Goal: Task Accomplishment & Management: Complete application form

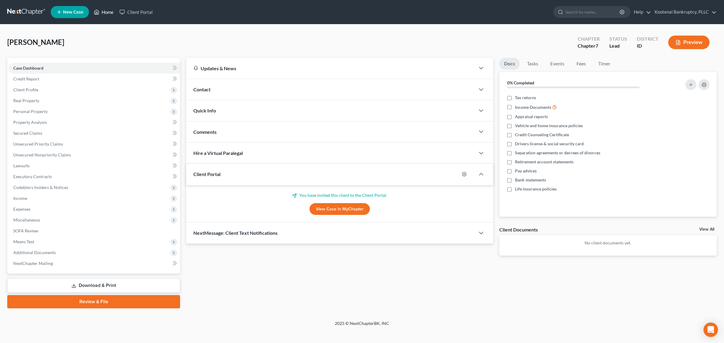
click at [109, 11] on link "Home" at bounding box center [104, 12] width 26 height 11
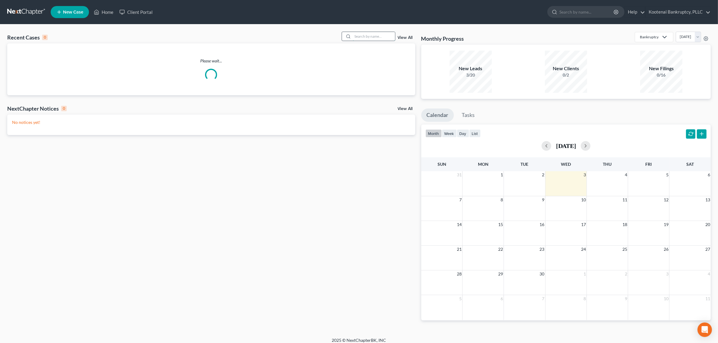
click at [368, 36] on input "search" at bounding box center [374, 36] width 42 height 9
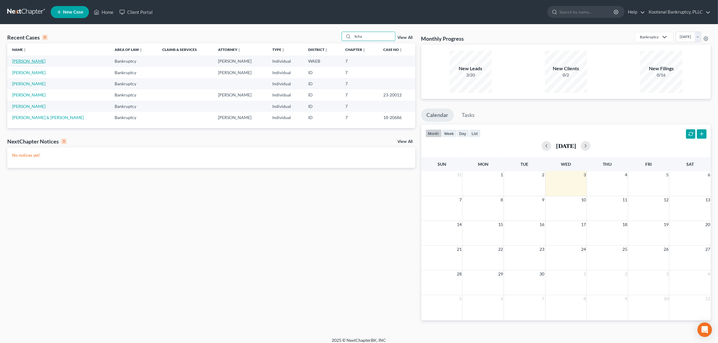
type input "Scha"
click at [33, 61] on link "[PERSON_NAME]" at bounding box center [28, 61] width 33 height 5
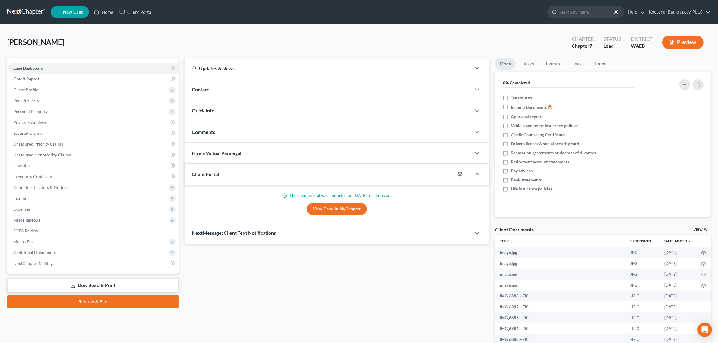
click at [699, 228] on link "View All" at bounding box center [701, 230] width 15 height 4
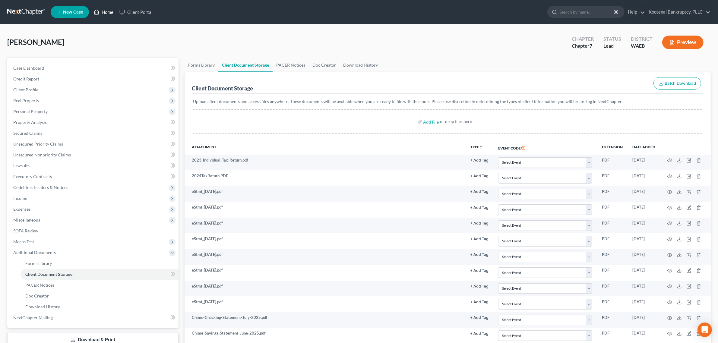
click at [103, 17] on link "Home" at bounding box center [104, 12] width 26 height 11
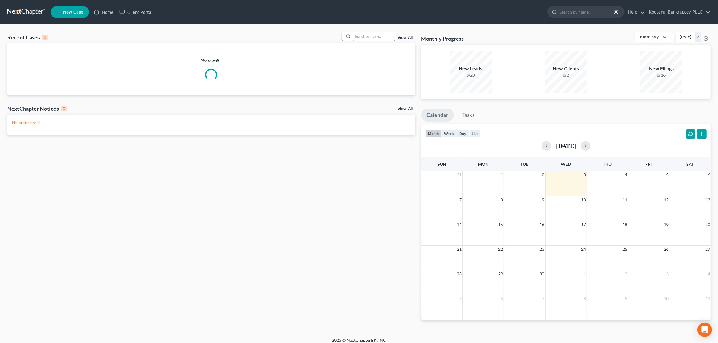
click at [385, 38] on input "search" at bounding box center [374, 36] width 42 height 9
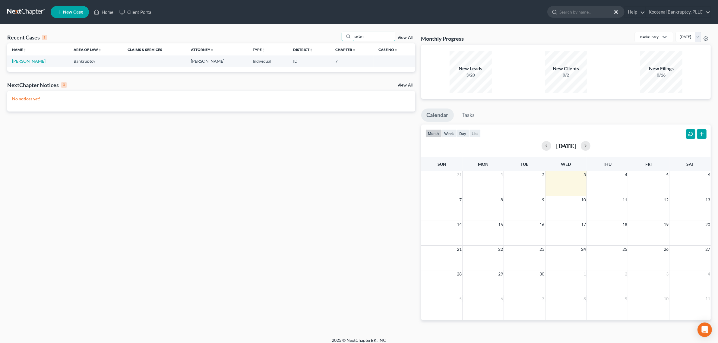
type input "selten"
click at [35, 63] on link "[PERSON_NAME]" at bounding box center [28, 61] width 33 height 5
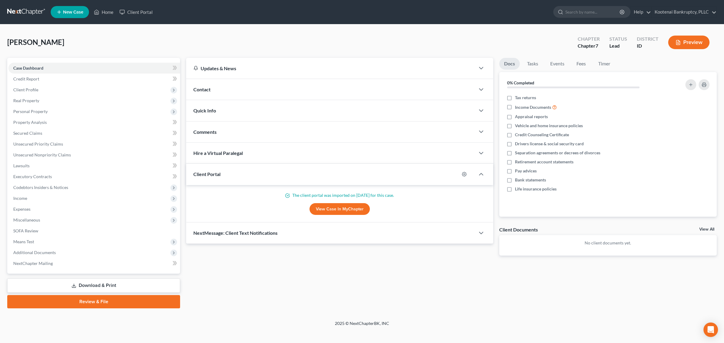
click at [705, 228] on link "View All" at bounding box center [706, 230] width 15 height 4
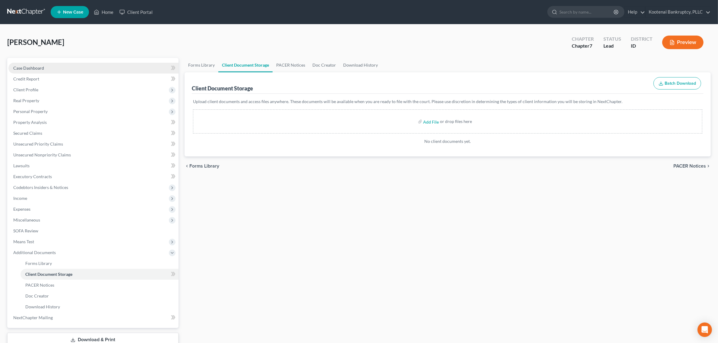
click at [67, 68] on link "Case Dashboard" at bounding box center [93, 68] width 170 height 11
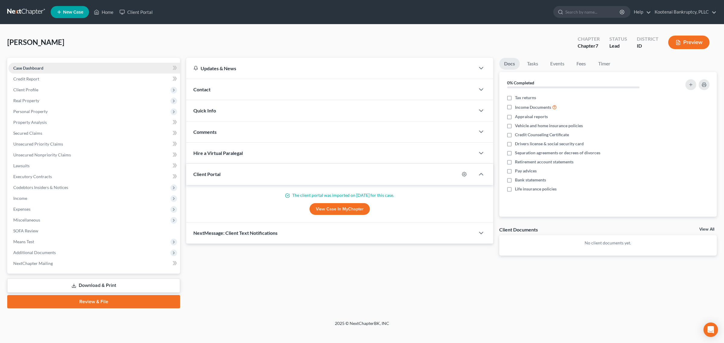
click at [83, 65] on link "Case Dashboard" at bounding box center [94, 68] width 172 height 11
click at [106, 14] on link "Home" at bounding box center [104, 12] width 26 height 11
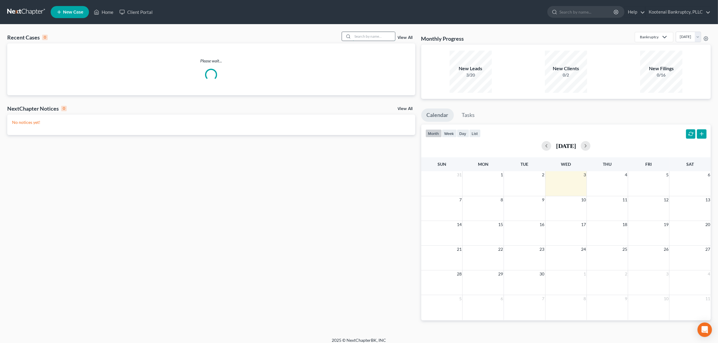
click at [369, 36] on input "search" at bounding box center [374, 36] width 42 height 9
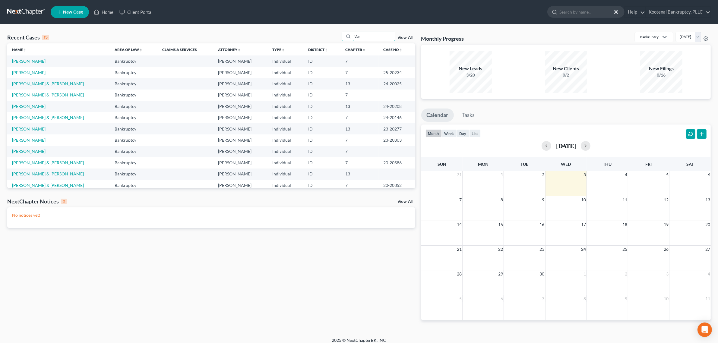
type input "Van"
click at [40, 61] on link "[PERSON_NAME]" at bounding box center [28, 61] width 33 height 5
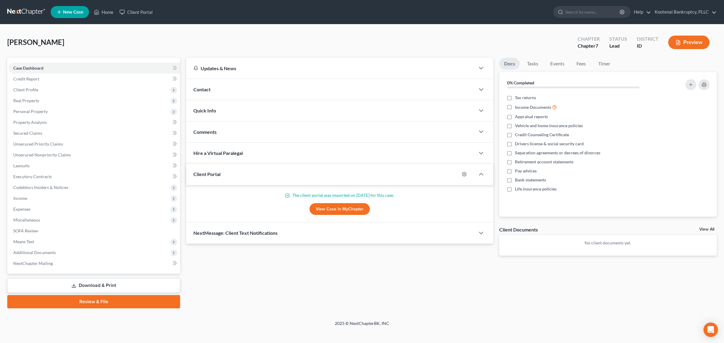
click at [709, 230] on link "View All" at bounding box center [706, 230] width 15 height 4
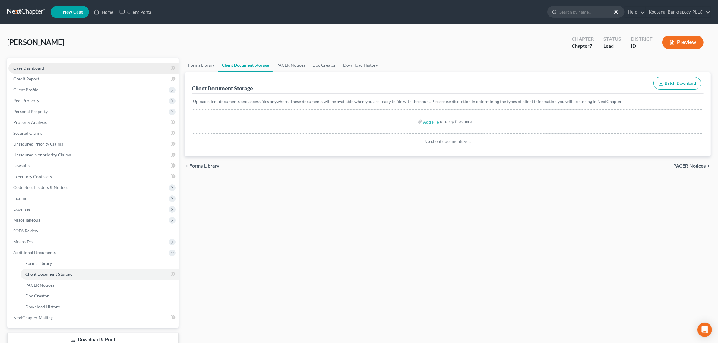
click at [82, 69] on link "Case Dashboard" at bounding box center [93, 68] width 170 height 11
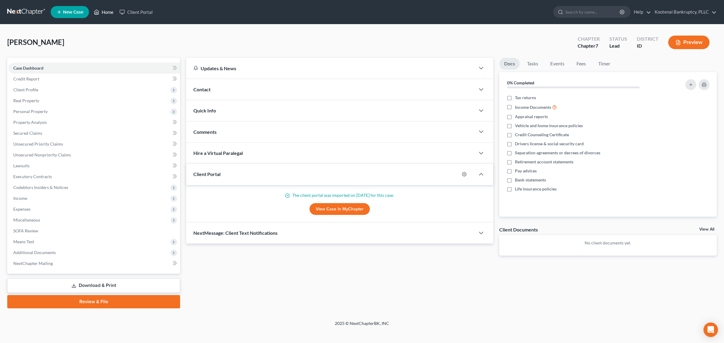
click at [109, 9] on link "Home" at bounding box center [104, 12] width 26 height 11
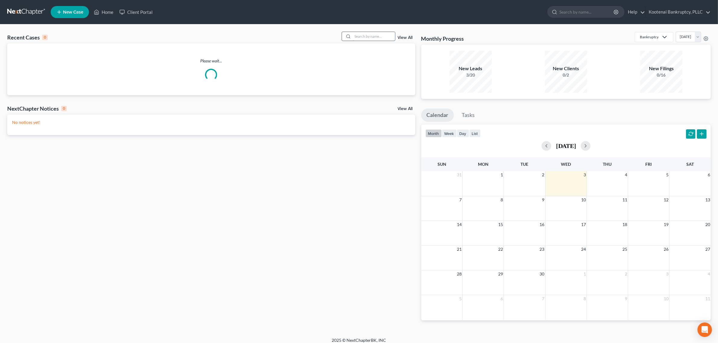
click at [354, 34] on input "search" at bounding box center [374, 36] width 42 height 9
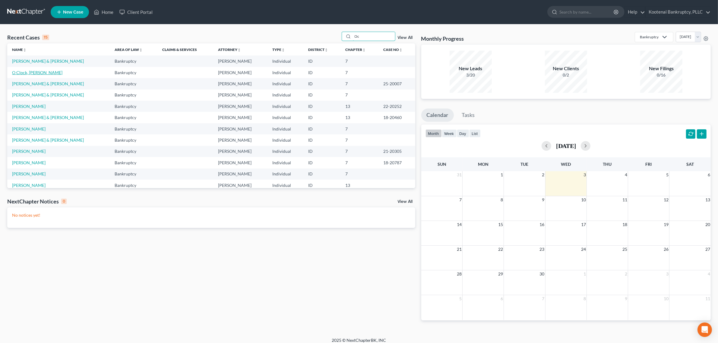
type input "Oc"
click at [31, 73] on link "O Clock, [PERSON_NAME]" at bounding box center [37, 72] width 50 height 5
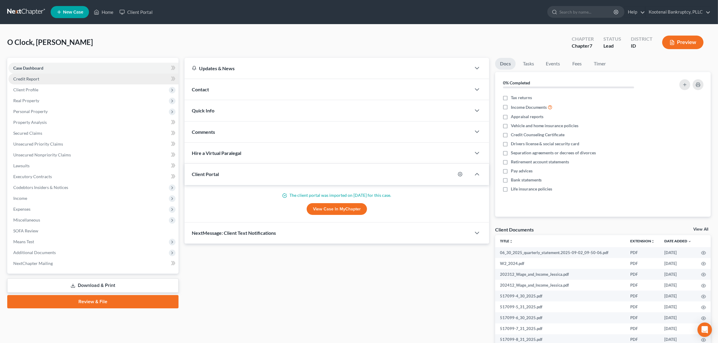
drag, startPoint x: 81, startPoint y: 78, endPoint x: 70, endPoint y: 82, distance: 12.2
click at [81, 78] on link "Credit Report" at bounding box center [93, 79] width 170 height 11
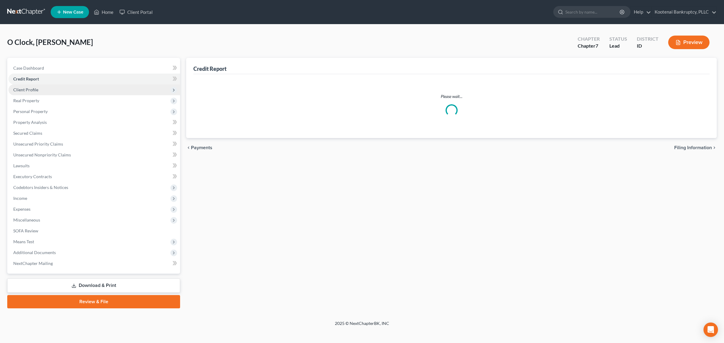
click at [67, 85] on span "Client Profile" at bounding box center [94, 89] width 172 height 11
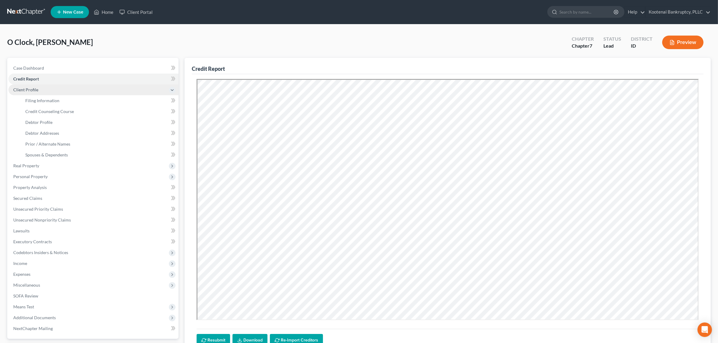
click at [59, 88] on span "Client Profile" at bounding box center [93, 89] width 170 height 11
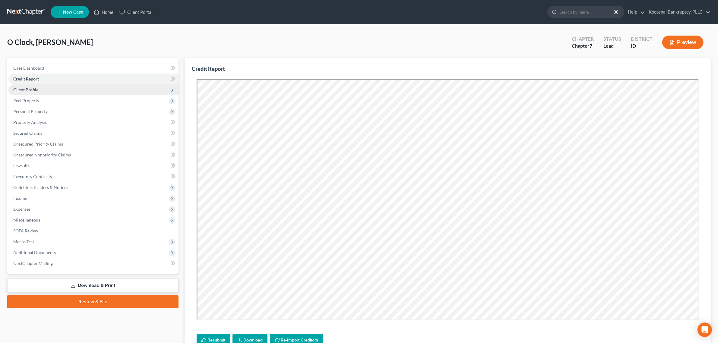
click at [49, 94] on span "Client Profile" at bounding box center [93, 89] width 170 height 11
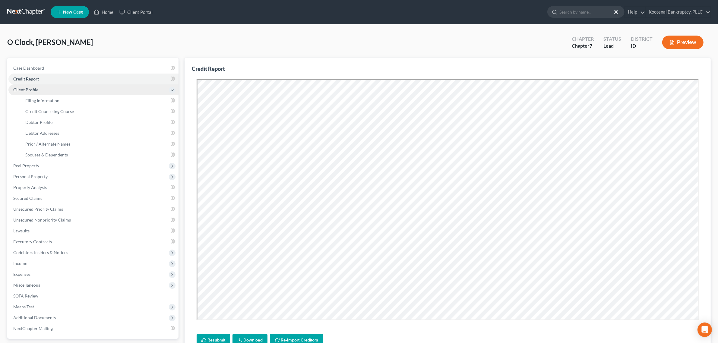
click at [48, 91] on span "Client Profile" at bounding box center [93, 89] width 170 height 11
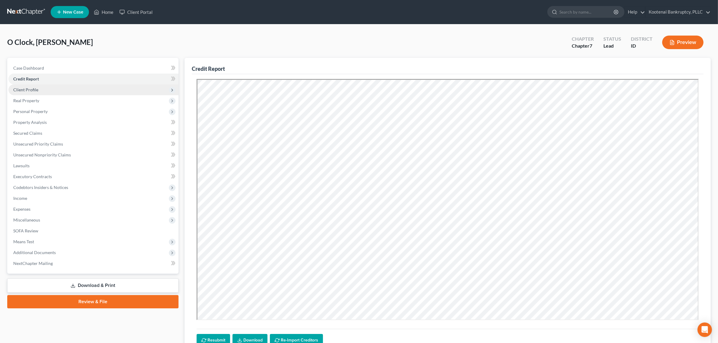
click at [48, 91] on span "Client Profile" at bounding box center [93, 89] width 170 height 11
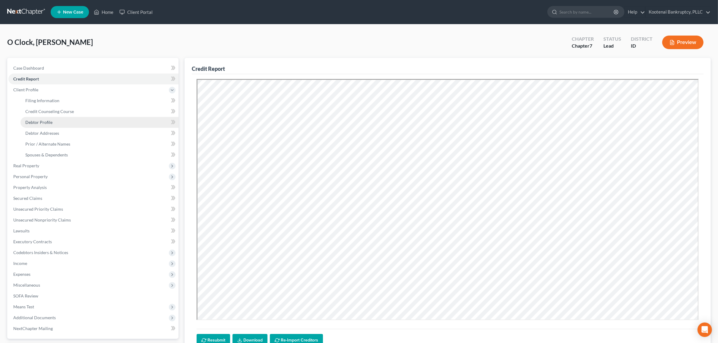
click at [51, 123] on span "Debtor Profile" at bounding box center [38, 122] width 27 height 5
select select "1"
select select "2"
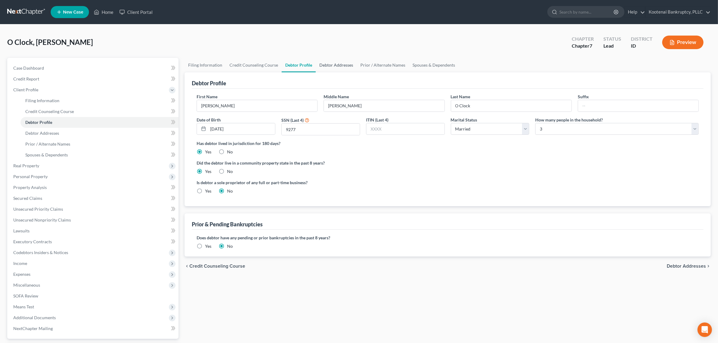
click at [340, 65] on link "Debtor Addresses" at bounding box center [336, 65] width 41 height 14
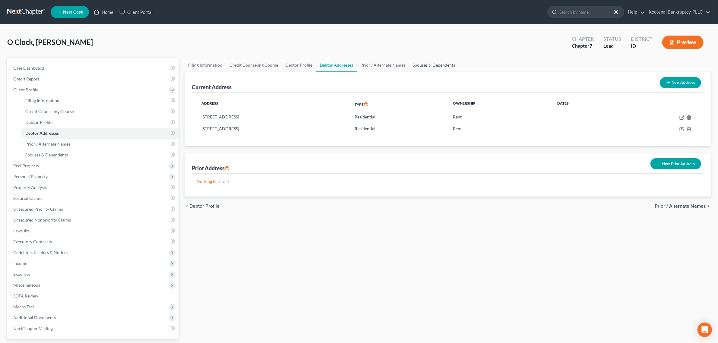
click at [414, 65] on link "Spouses & Dependents" at bounding box center [434, 65] width 50 height 14
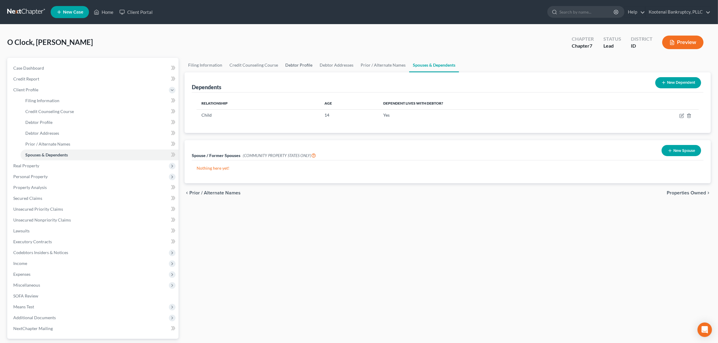
click at [299, 67] on link "Debtor Profile" at bounding box center [299, 65] width 34 height 14
select select "1"
select select "2"
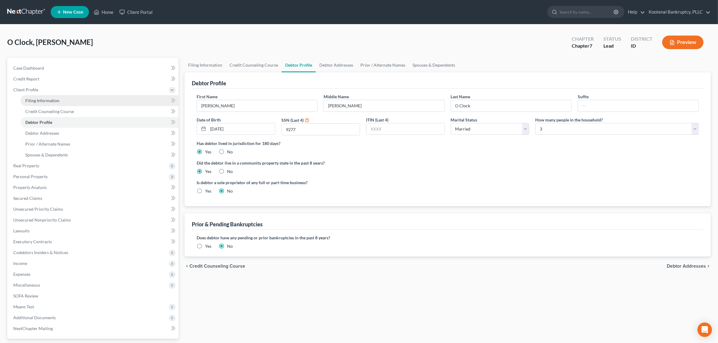
click at [50, 98] on span "Filing Information" at bounding box center [42, 100] width 34 height 5
select select "1"
select select "0"
select select "13"
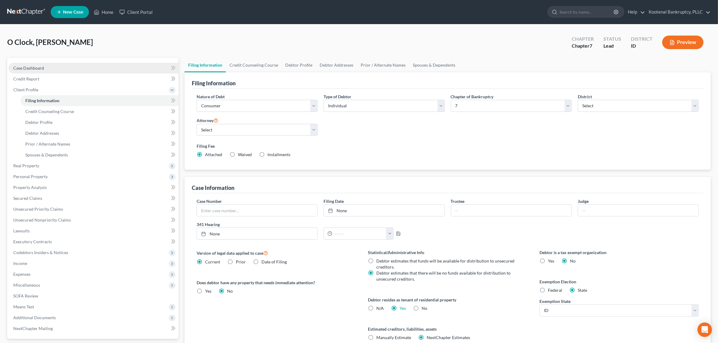
click at [47, 71] on link "Case Dashboard" at bounding box center [93, 68] width 170 height 11
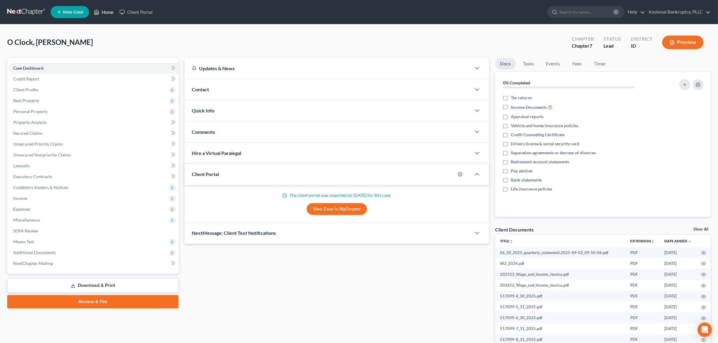
click at [110, 12] on link "Home" at bounding box center [104, 12] width 26 height 11
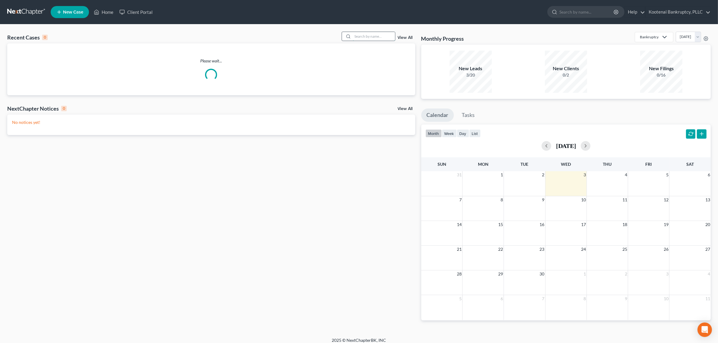
click at [370, 38] on input "search" at bounding box center [374, 36] width 42 height 9
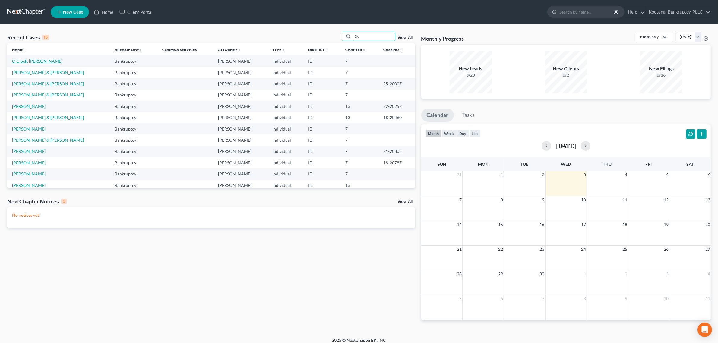
type input "O"
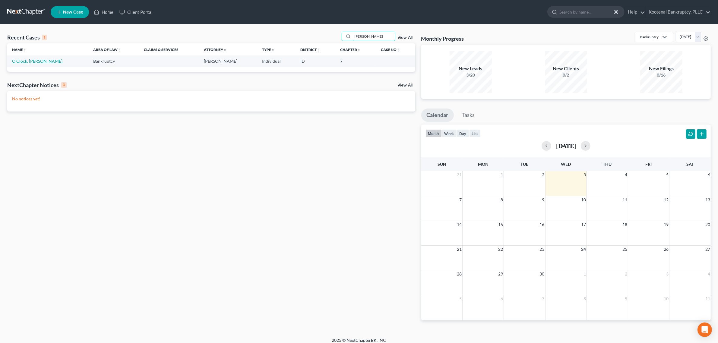
type input "[PERSON_NAME]"
click at [33, 60] on link "O Clock, [PERSON_NAME]" at bounding box center [37, 61] width 50 height 5
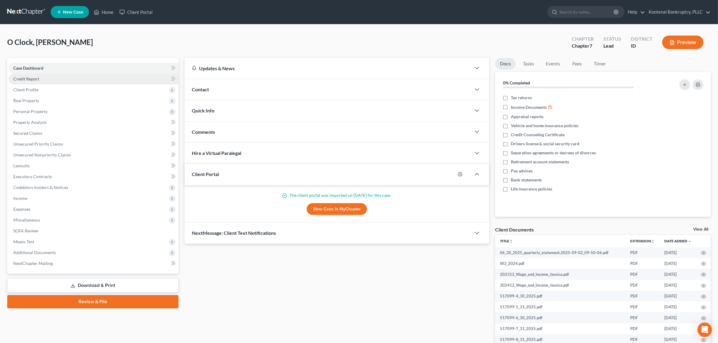
click at [40, 78] on link "Credit Report" at bounding box center [93, 79] width 170 height 11
click at [39, 87] on span "Client Profile" at bounding box center [94, 89] width 172 height 11
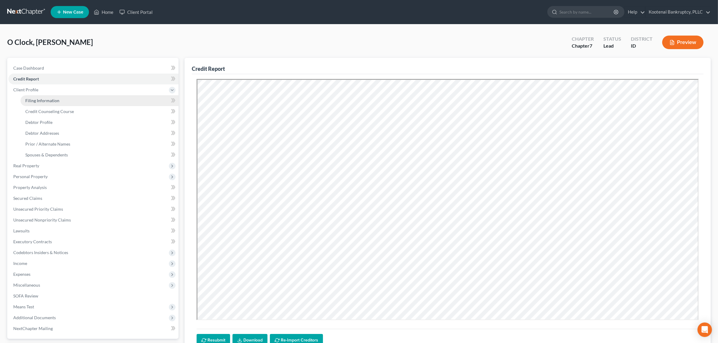
click at [43, 103] on link "Filing Information" at bounding box center [100, 100] width 158 height 11
select select "1"
select select "0"
select select "23"
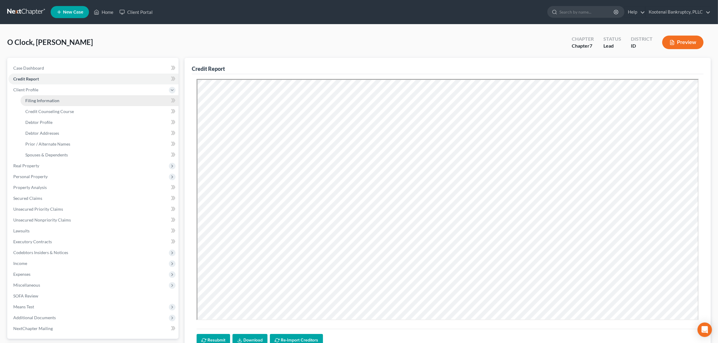
select select "0"
select select "13"
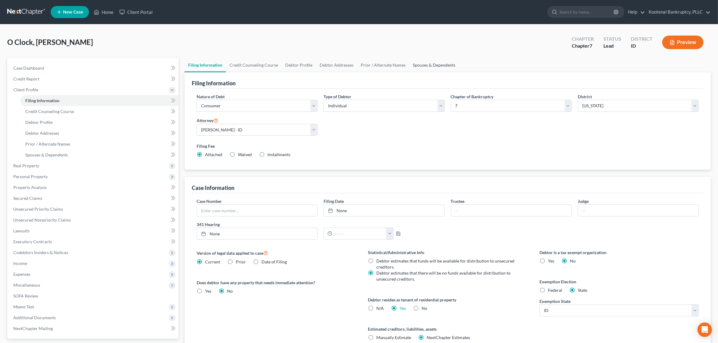
click at [421, 64] on link "Spouses & Dependents" at bounding box center [434, 65] width 50 height 14
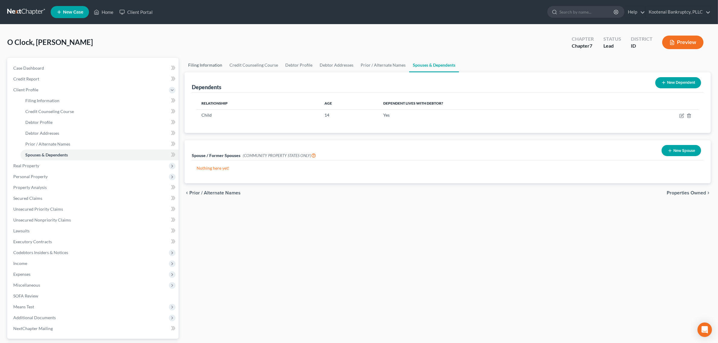
click at [208, 62] on link "Filing Information" at bounding box center [205, 65] width 41 height 14
select select "1"
select select "0"
select select "23"
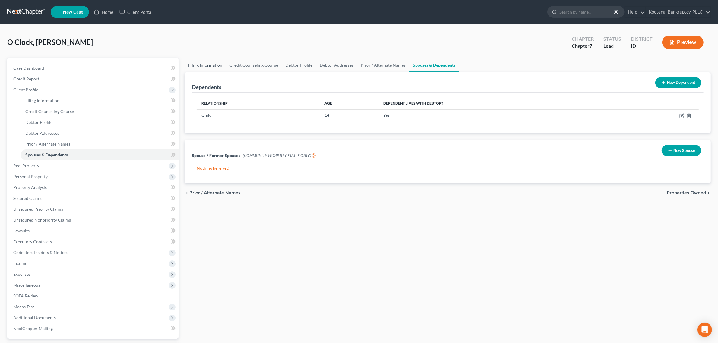
select select "0"
select select "13"
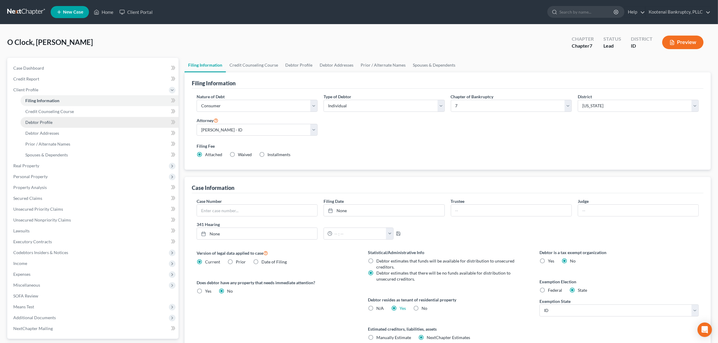
click at [71, 119] on link "Debtor Profile" at bounding box center [100, 122] width 158 height 11
select select "1"
select select "2"
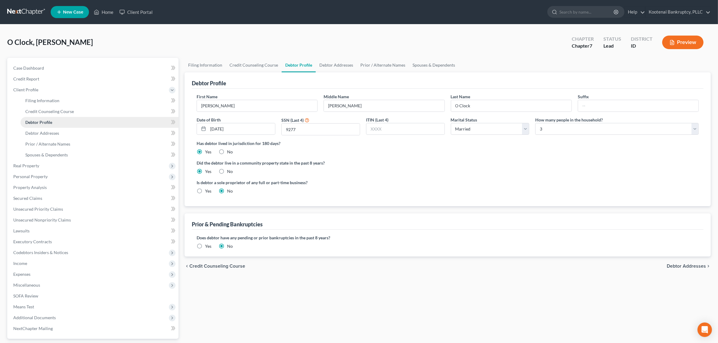
click at [71, 127] on link "Debtor Profile" at bounding box center [100, 122] width 158 height 11
click at [72, 134] on link "Debtor Addresses" at bounding box center [100, 133] width 158 height 11
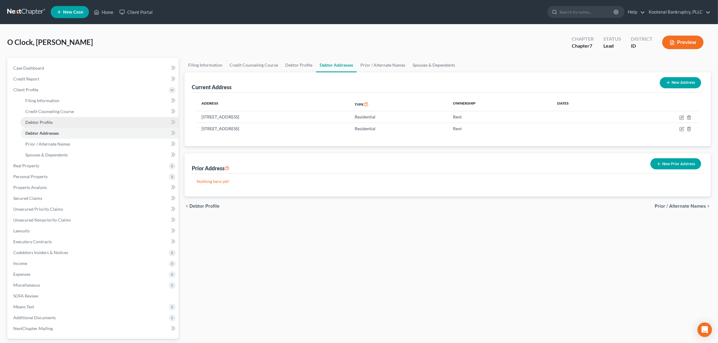
click at [72, 125] on link "Debtor Profile" at bounding box center [100, 122] width 158 height 11
select select "1"
select select "2"
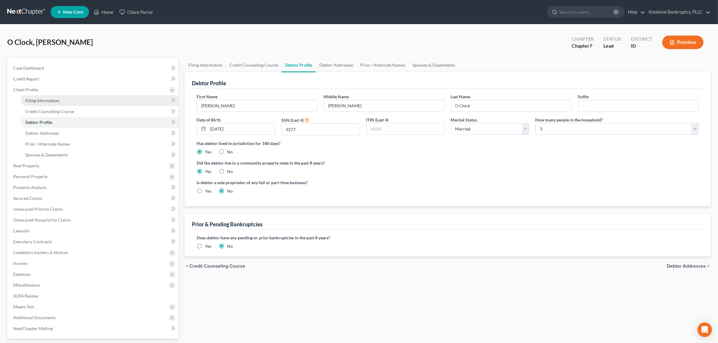
click at [74, 100] on link "Filing Information" at bounding box center [100, 100] width 158 height 11
select select "1"
select select "0"
select select "23"
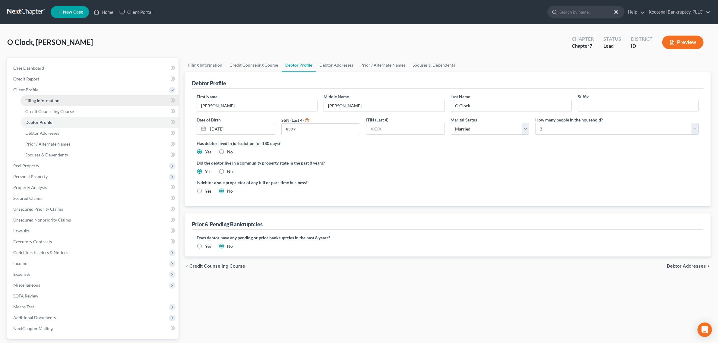
select select "0"
select select "13"
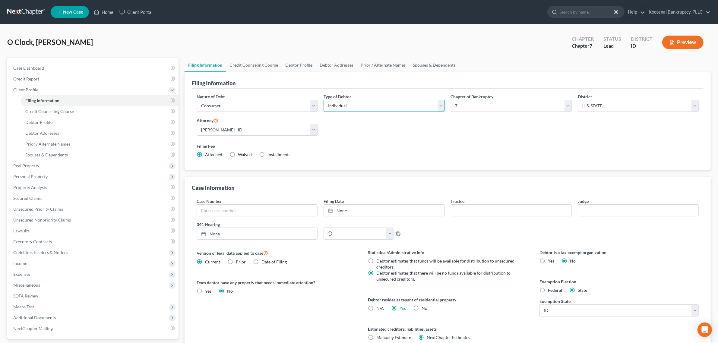
click at [438, 107] on select "Select Individual Joint" at bounding box center [384, 106] width 121 height 12
select select "1"
click at [324, 100] on select "Select Individual Joint" at bounding box center [384, 106] width 121 height 12
click at [461, 67] on link "Spouses & Dependents" at bounding box center [479, 65] width 50 height 14
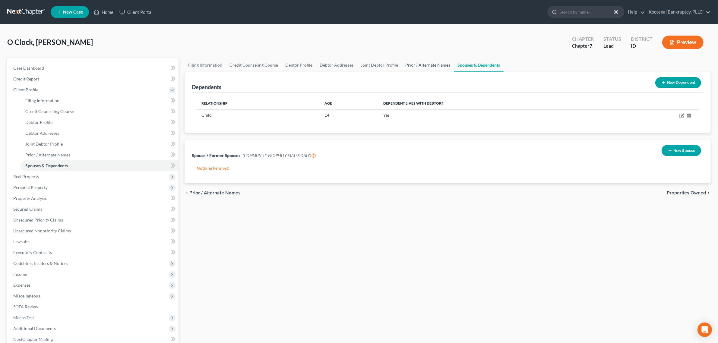
click at [419, 65] on link "Prior / Alternate Names" at bounding box center [428, 65] width 52 height 14
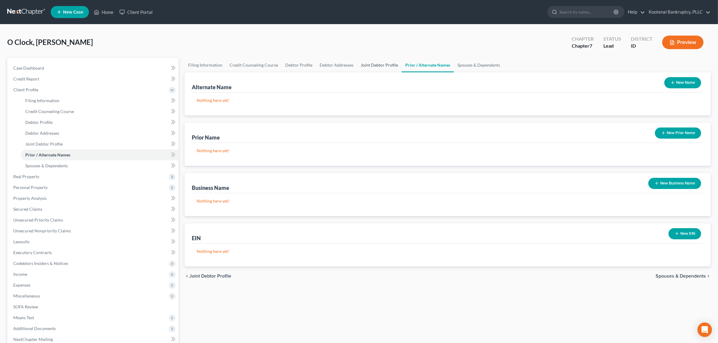
click at [377, 63] on link "Joint Debtor Profile" at bounding box center [379, 65] width 45 height 14
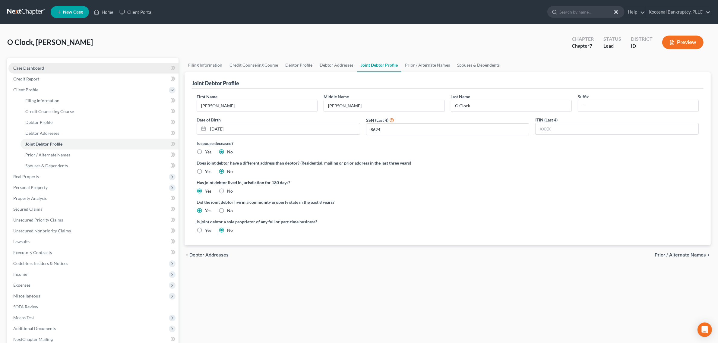
click at [58, 68] on link "Case Dashboard" at bounding box center [93, 68] width 170 height 11
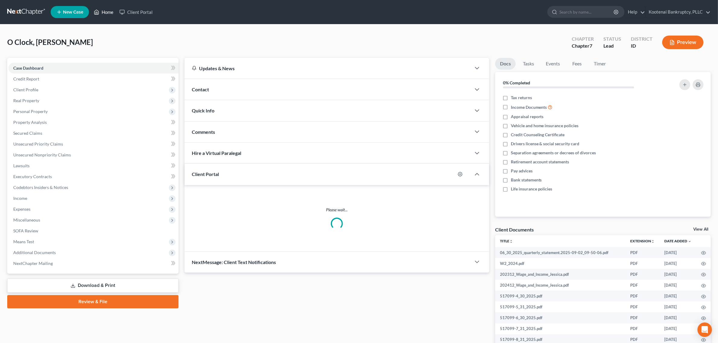
click at [107, 7] on link "Home" at bounding box center [104, 12] width 26 height 11
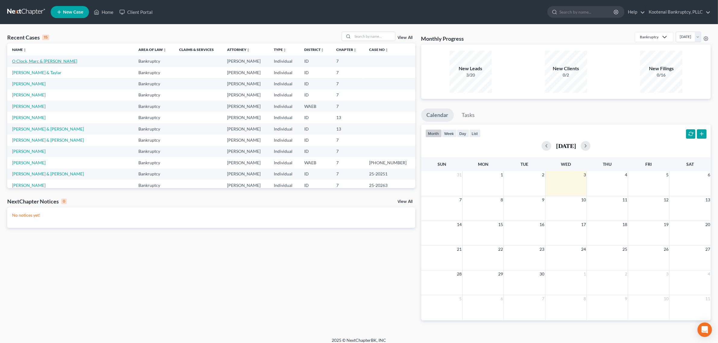
click at [46, 61] on link "O Clock, Marc & [PERSON_NAME]" at bounding box center [44, 61] width 65 height 5
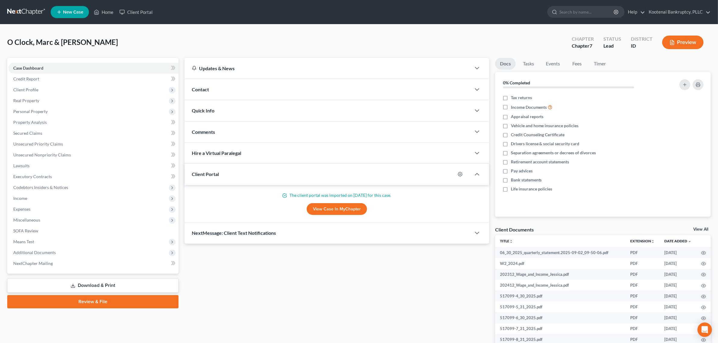
click at [701, 228] on link "View All" at bounding box center [701, 230] width 15 height 4
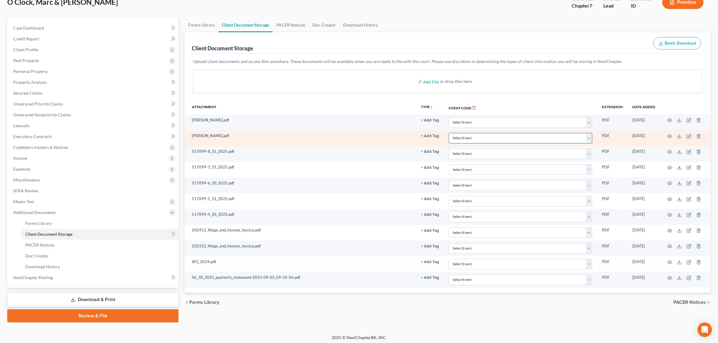
scroll to position [42, 0]
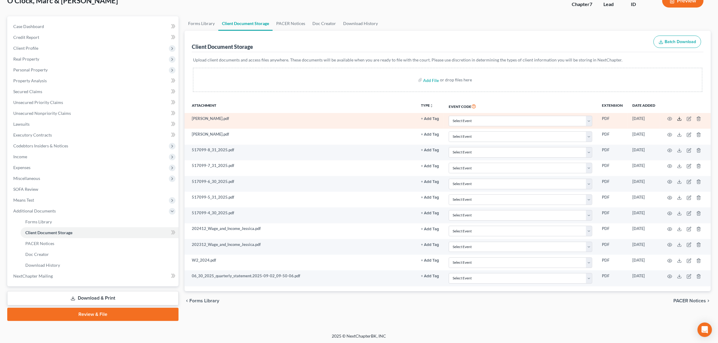
click at [679, 119] on polyline at bounding box center [680, 119] width 2 height 1
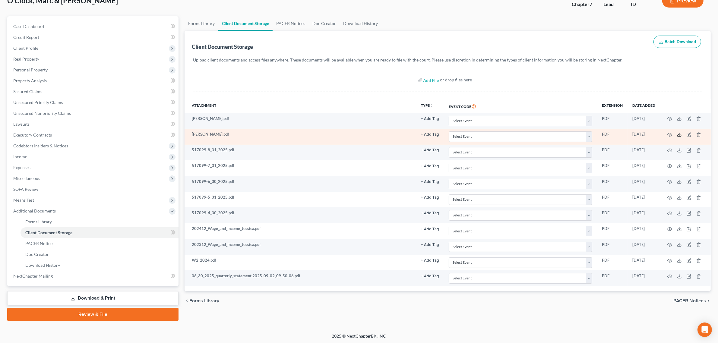
click at [678, 135] on icon at bounding box center [679, 134] width 5 height 5
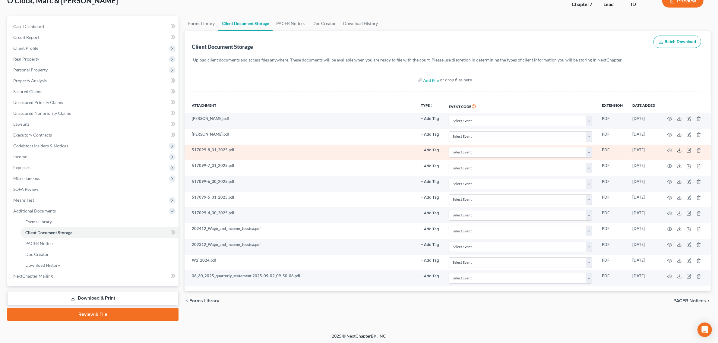
click at [680, 150] on icon at bounding box center [679, 150] width 5 height 5
drag, startPoint x: 680, startPoint y: 167, endPoint x: 663, endPoint y: 158, distance: 19.7
click at [680, 167] on icon at bounding box center [679, 166] width 5 height 5
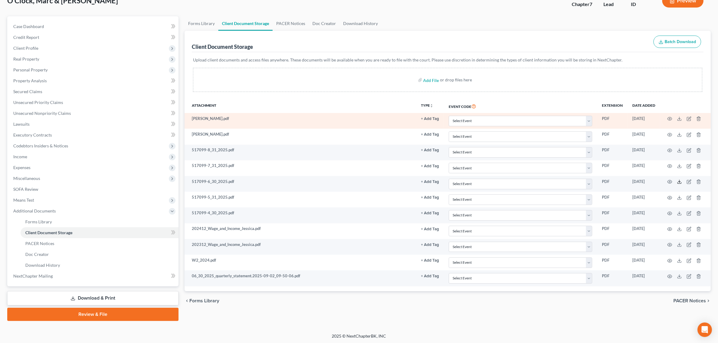
drag, startPoint x: 681, startPoint y: 183, endPoint x: 605, endPoint y: 126, distance: 94.9
click at [681, 183] on icon at bounding box center [680, 183] width 4 height 1
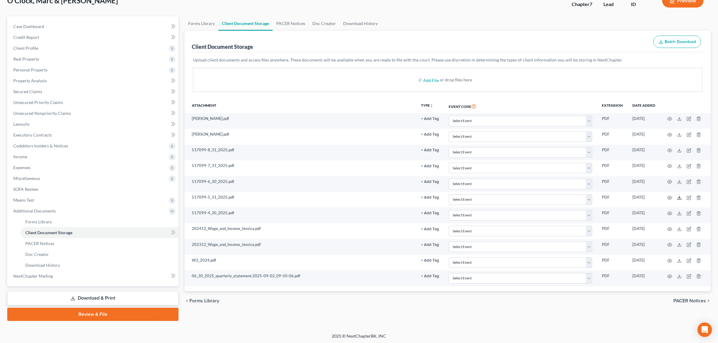
drag, startPoint x: 680, startPoint y: 196, endPoint x: 535, endPoint y: 76, distance: 188.8
click at [680, 196] on icon at bounding box center [679, 198] width 5 height 5
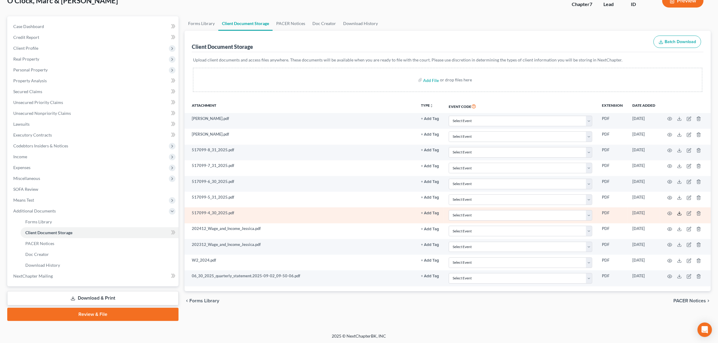
drag, startPoint x: 680, startPoint y: 215, endPoint x: 673, endPoint y: 211, distance: 7.5
click at [680, 214] on polyline at bounding box center [680, 213] width 2 height 1
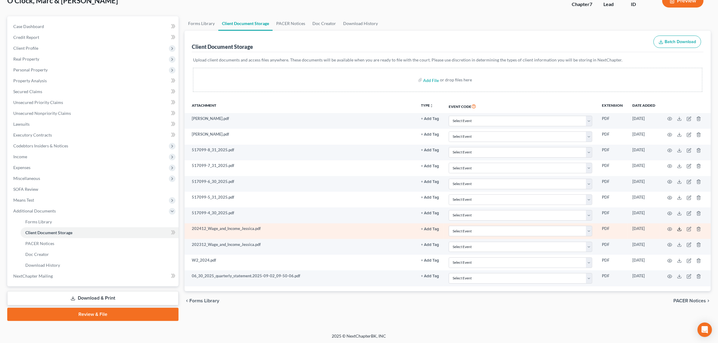
click at [679, 230] on icon at bounding box center [679, 229] width 5 height 5
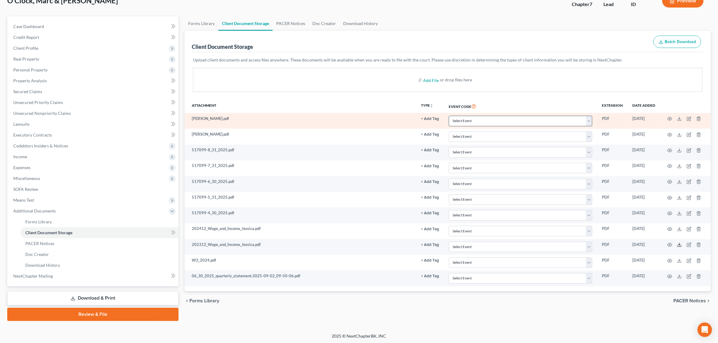
drag, startPoint x: 678, startPoint y: 247, endPoint x: 522, endPoint y: 124, distance: 198.7
click at [678, 247] on icon at bounding box center [679, 245] width 5 height 5
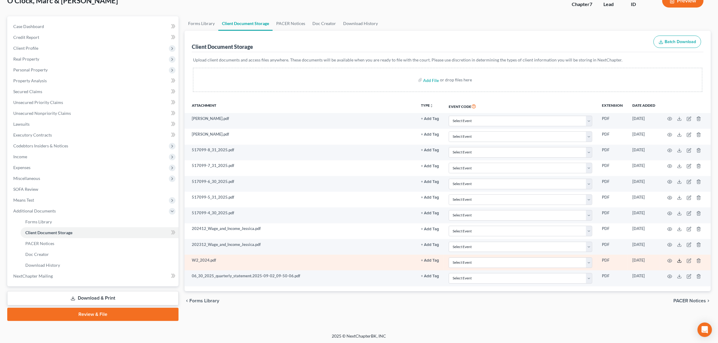
click at [679, 263] on icon at bounding box center [679, 261] width 5 height 5
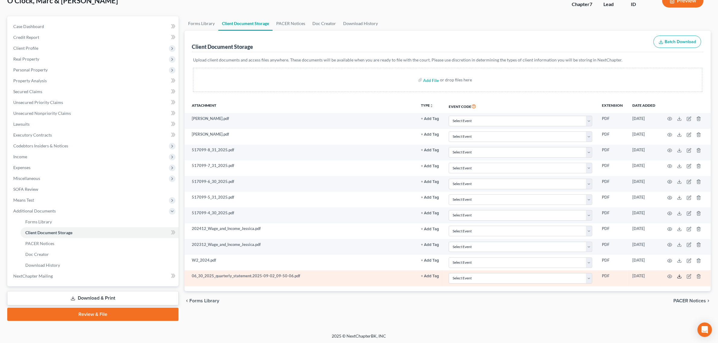
click at [680, 277] on line at bounding box center [680, 276] width 0 height 2
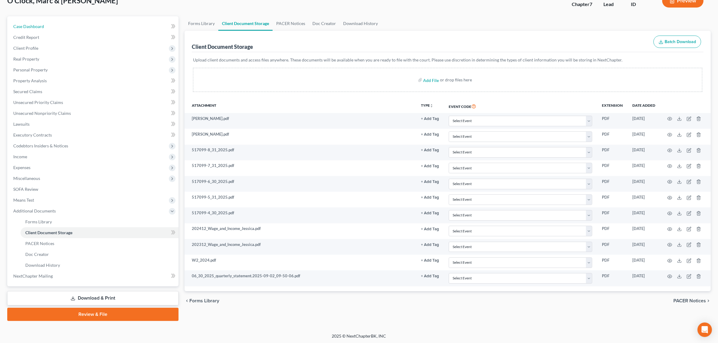
drag, startPoint x: 58, startPoint y: 25, endPoint x: 97, endPoint y: 15, distance: 40.6
click at [58, 25] on link "Case Dashboard" at bounding box center [93, 26] width 170 height 11
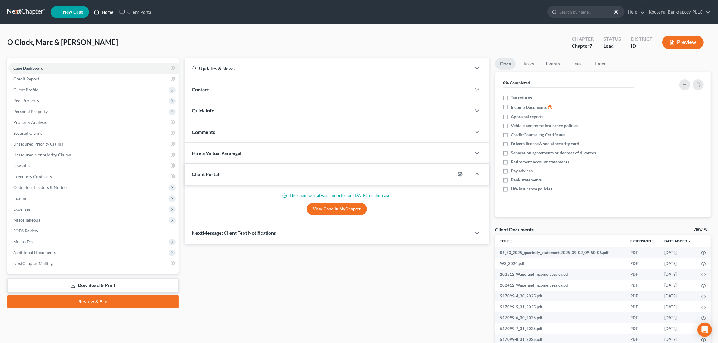
click at [100, 11] on link "Home" at bounding box center [104, 12] width 26 height 11
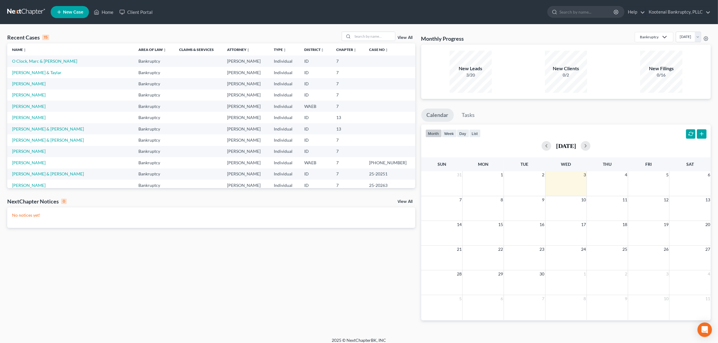
click at [110, 18] on ul "New Case Home Client Portal - No Result - See all results Or Press Enter... Hel…" at bounding box center [381, 12] width 661 height 16
click at [108, 14] on link "Home" at bounding box center [104, 12] width 26 height 11
